Goal: Find specific page/section: Find specific page/section

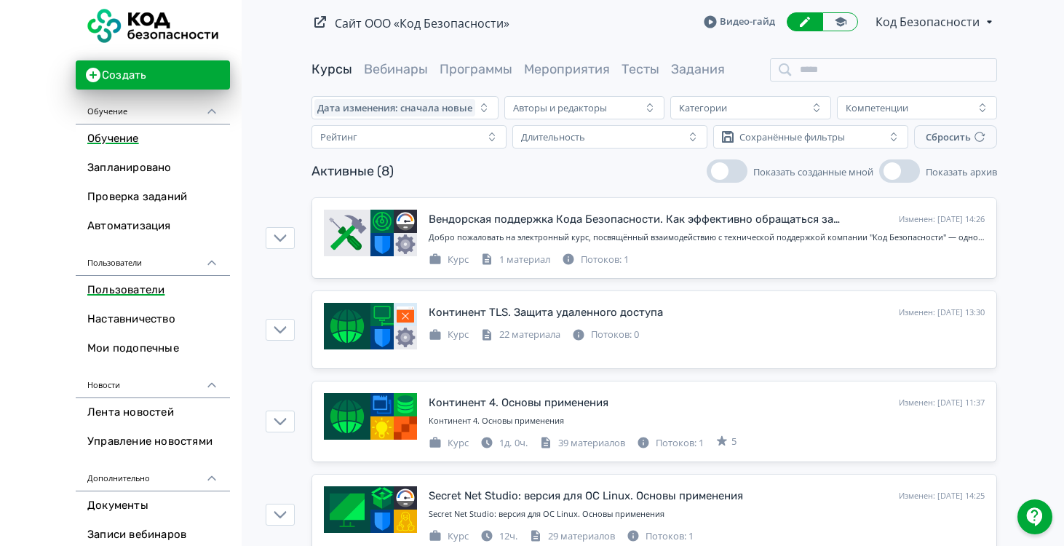
click at [107, 293] on link "Пользователи" at bounding box center [153, 290] width 154 height 29
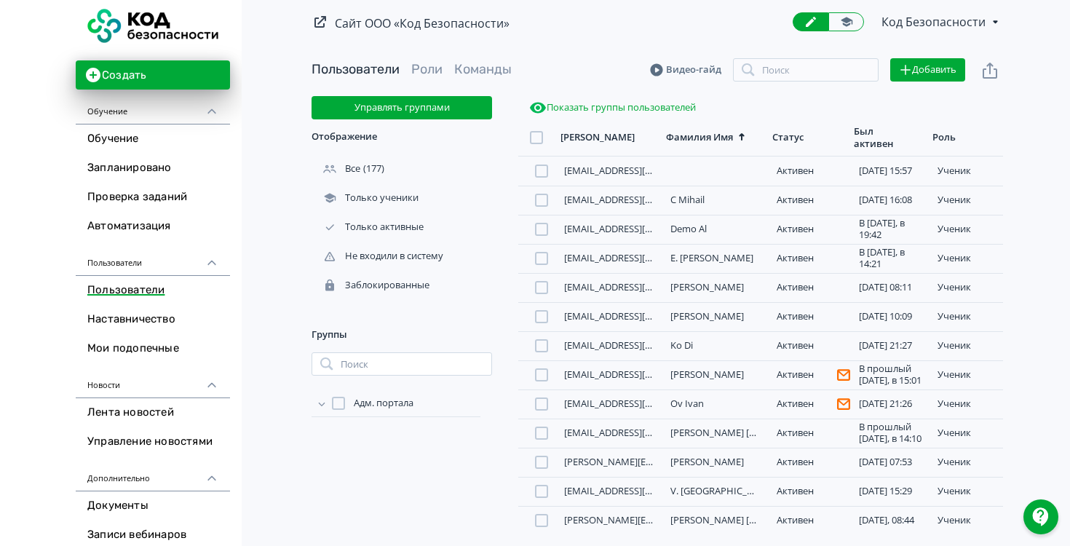
click at [868, 136] on div "Был активен" at bounding box center [883, 137] width 59 height 25
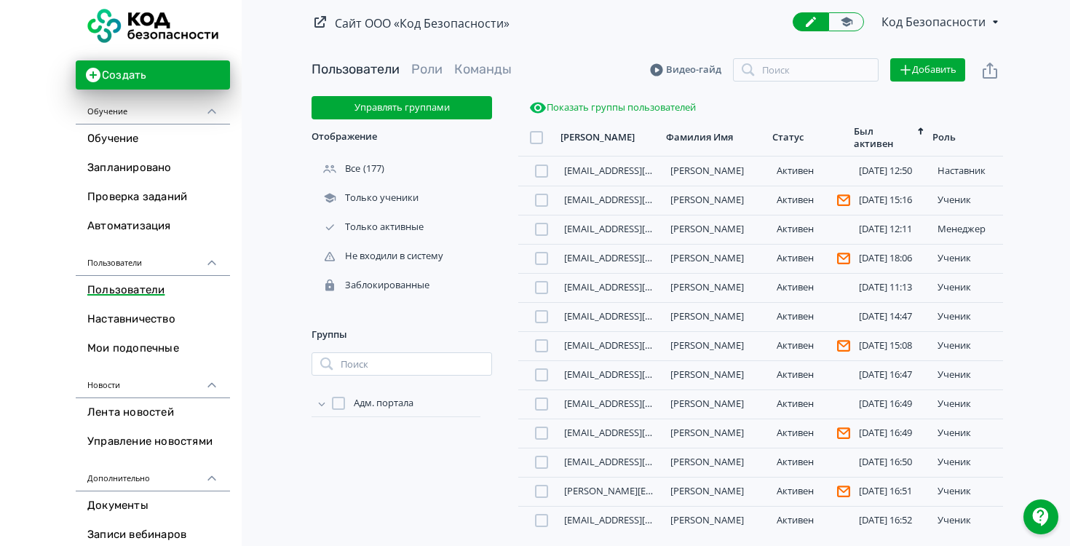
click at [868, 135] on div "Был активен" at bounding box center [883, 137] width 59 height 25
click at [124, 141] on link "Обучение" at bounding box center [153, 138] width 154 height 29
